Goal: Obtain resource: Download file/media

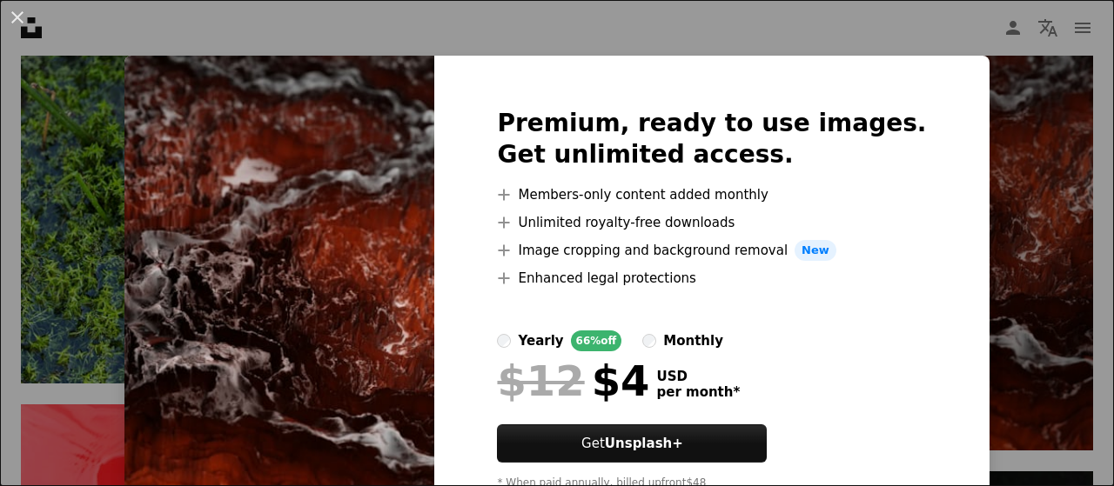
click at [992, 397] on div "An X shape Premium, ready to use images. Get unlimited access. A plus sign Memb…" at bounding box center [557, 243] width 1114 height 486
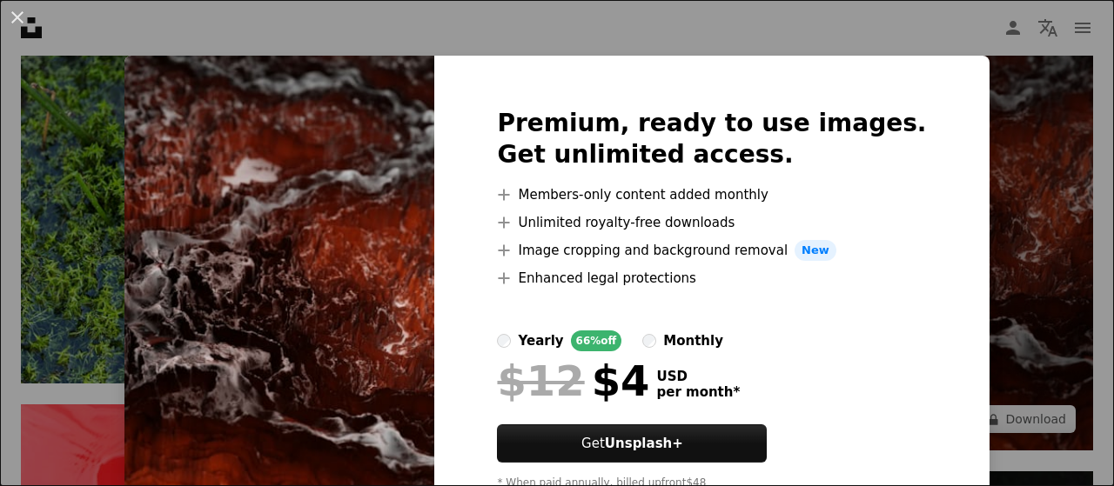
click at [992, 397] on img at bounding box center [921, 217] width 344 height 468
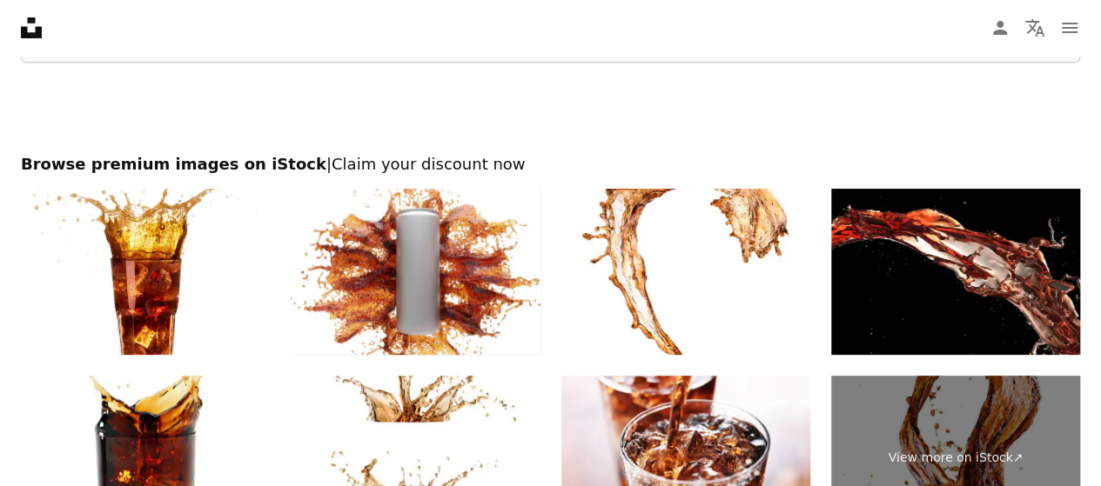
scroll to position [3448, 0]
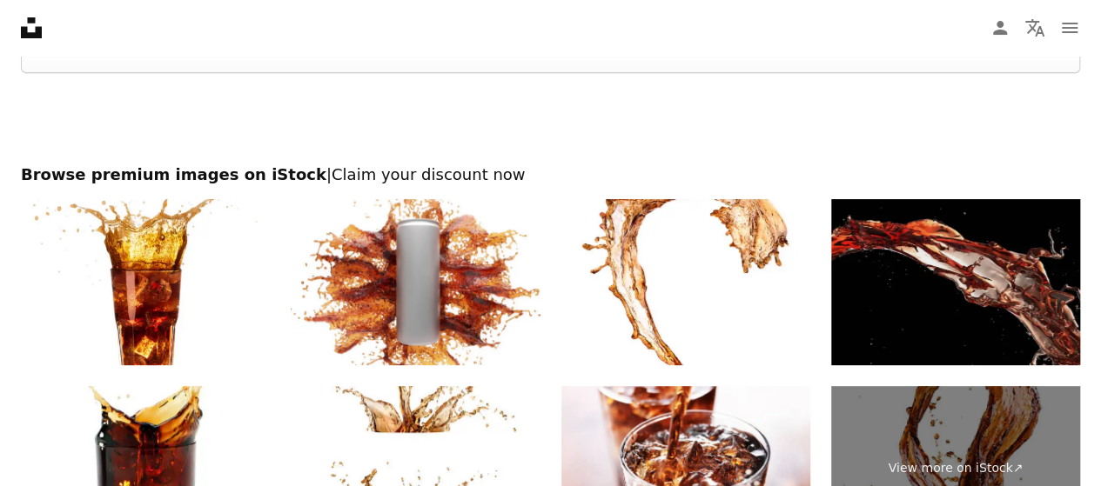
click at [953, 294] on img at bounding box center [955, 282] width 249 height 166
